Goal: Task Accomplishment & Management: Manage account settings

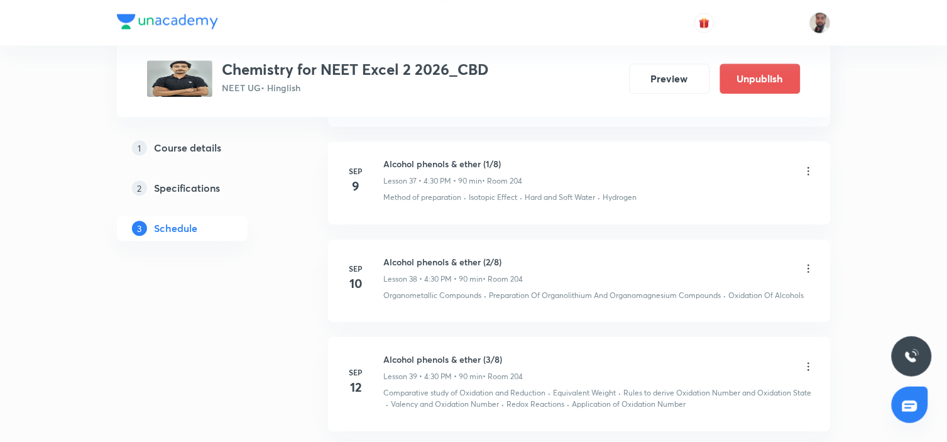
scroll to position [4495, 0]
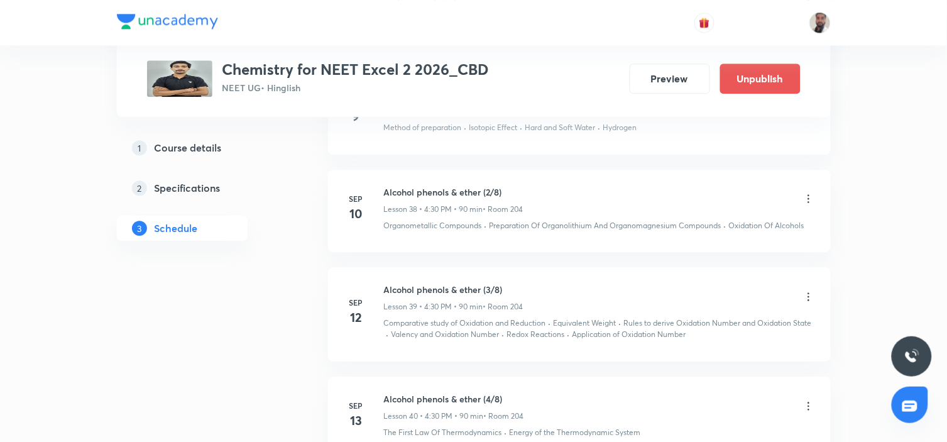
click at [806, 290] on icon at bounding box center [808, 296] width 13 height 13
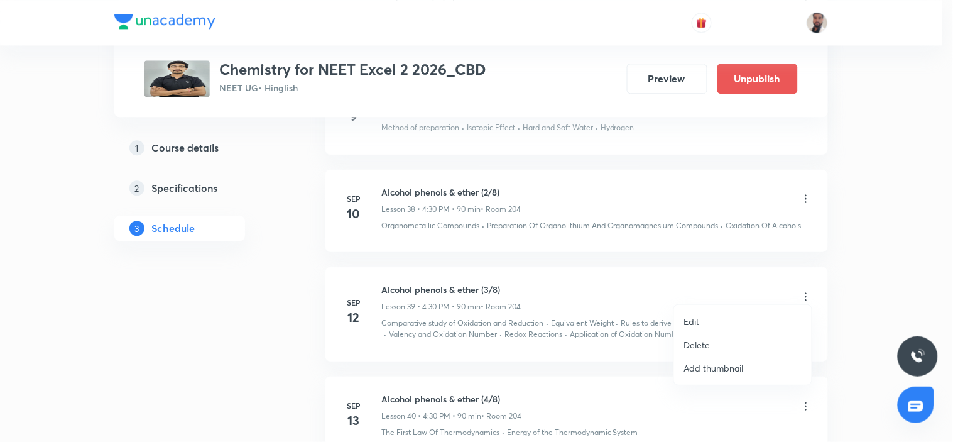
click at [712, 344] on li "Delete" at bounding box center [743, 344] width 138 height 23
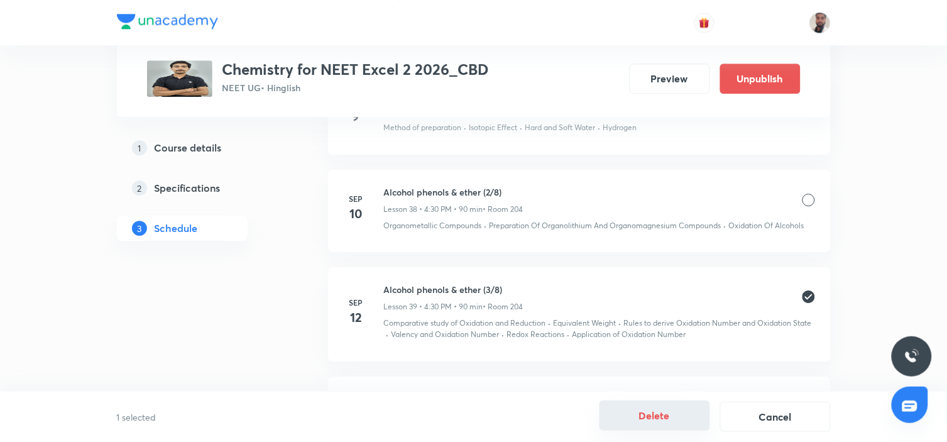
click at [683, 412] on button "Delete" at bounding box center [654, 415] width 111 height 30
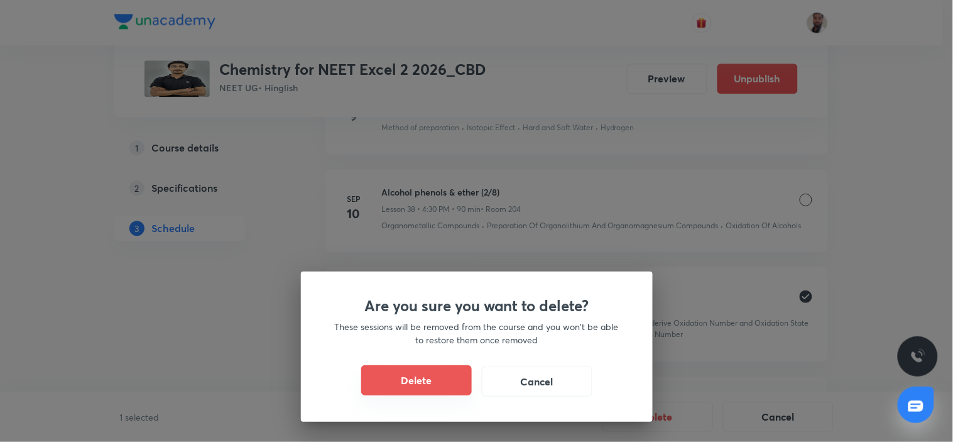
click at [442, 376] on button "Delete" at bounding box center [416, 380] width 111 height 30
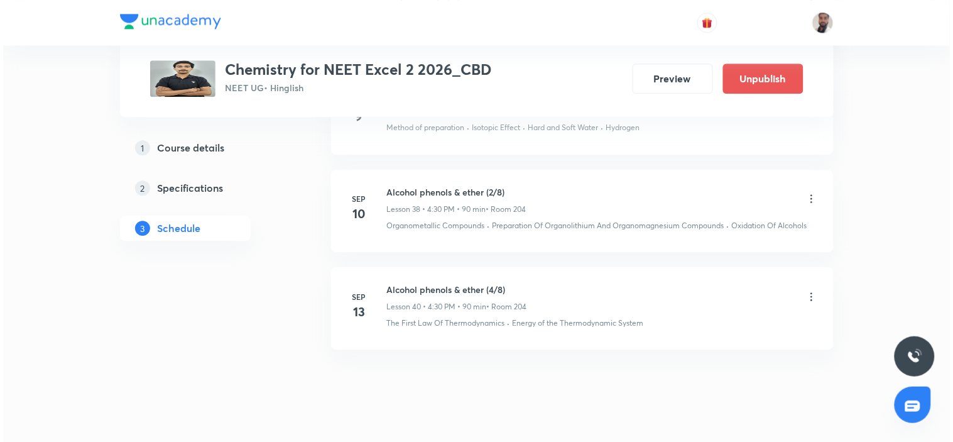
scroll to position [4514, 0]
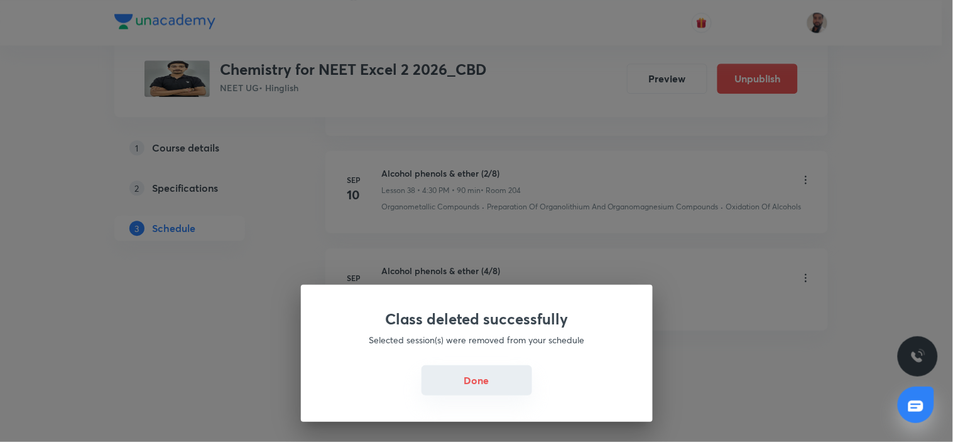
click at [516, 380] on button "Done" at bounding box center [477, 380] width 111 height 30
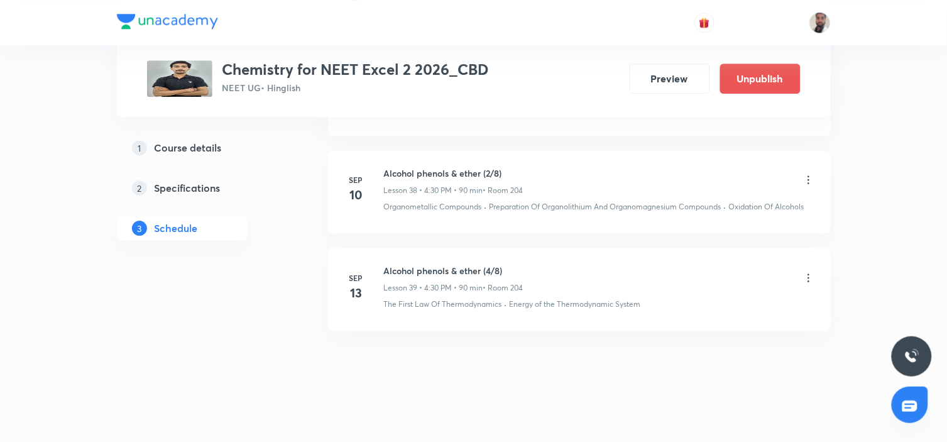
click at [809, 271] on icon at bounding box center [808, 277] width 13 height 13
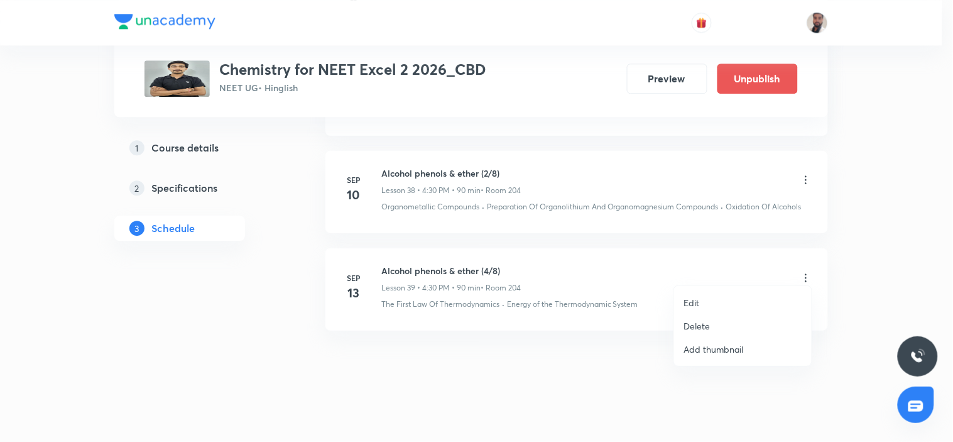
click at [691, 300] on p "Edit" at bounding box center [692, 302] width 16 height 13
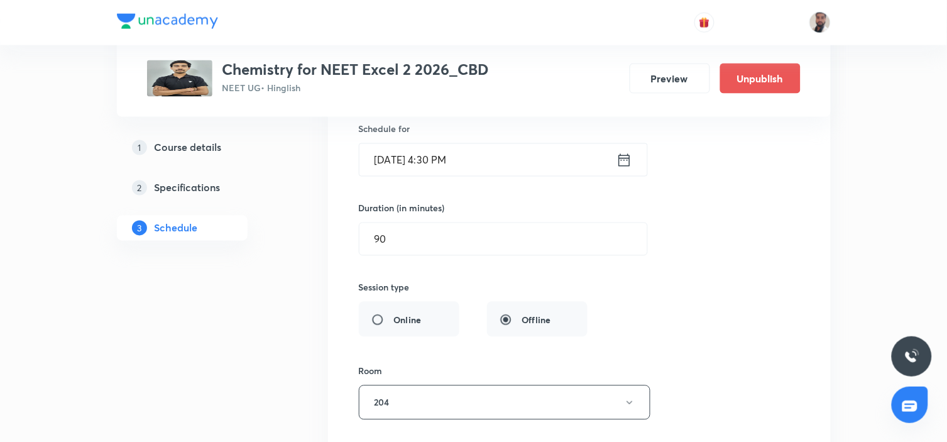
scroll to position [4030, 0]
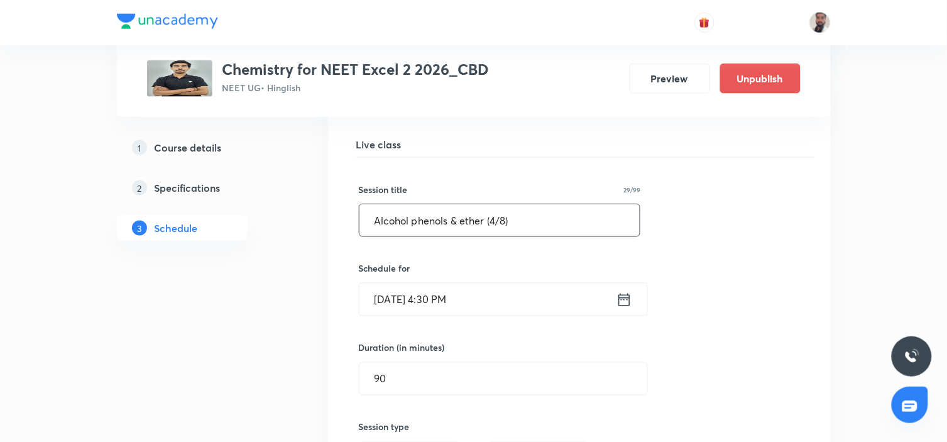
click at [496, 211] on input "Alcohol phenols & ether (4/8)" at bounding box center [499, 220] width 281 height 32
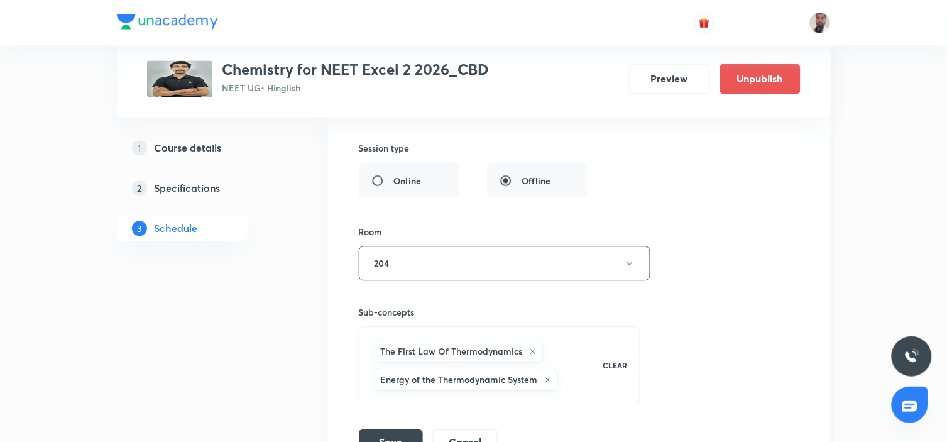
scroll to position [4449, 0]
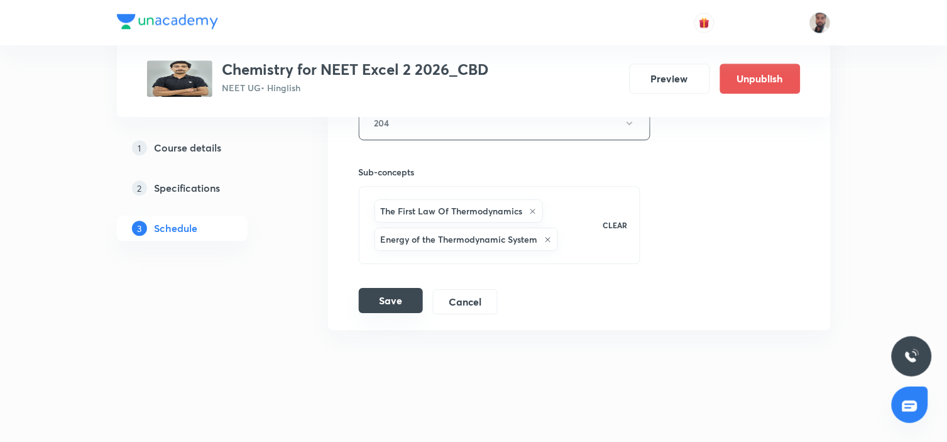
type input "Alcohol phenols & ether (3/8)"
click at [391, 298] on button "Save" at bounding box center [391, 300] width 64 height 25
